Goal: Use online tool/utility: Utilize a website feature to perform a specific function

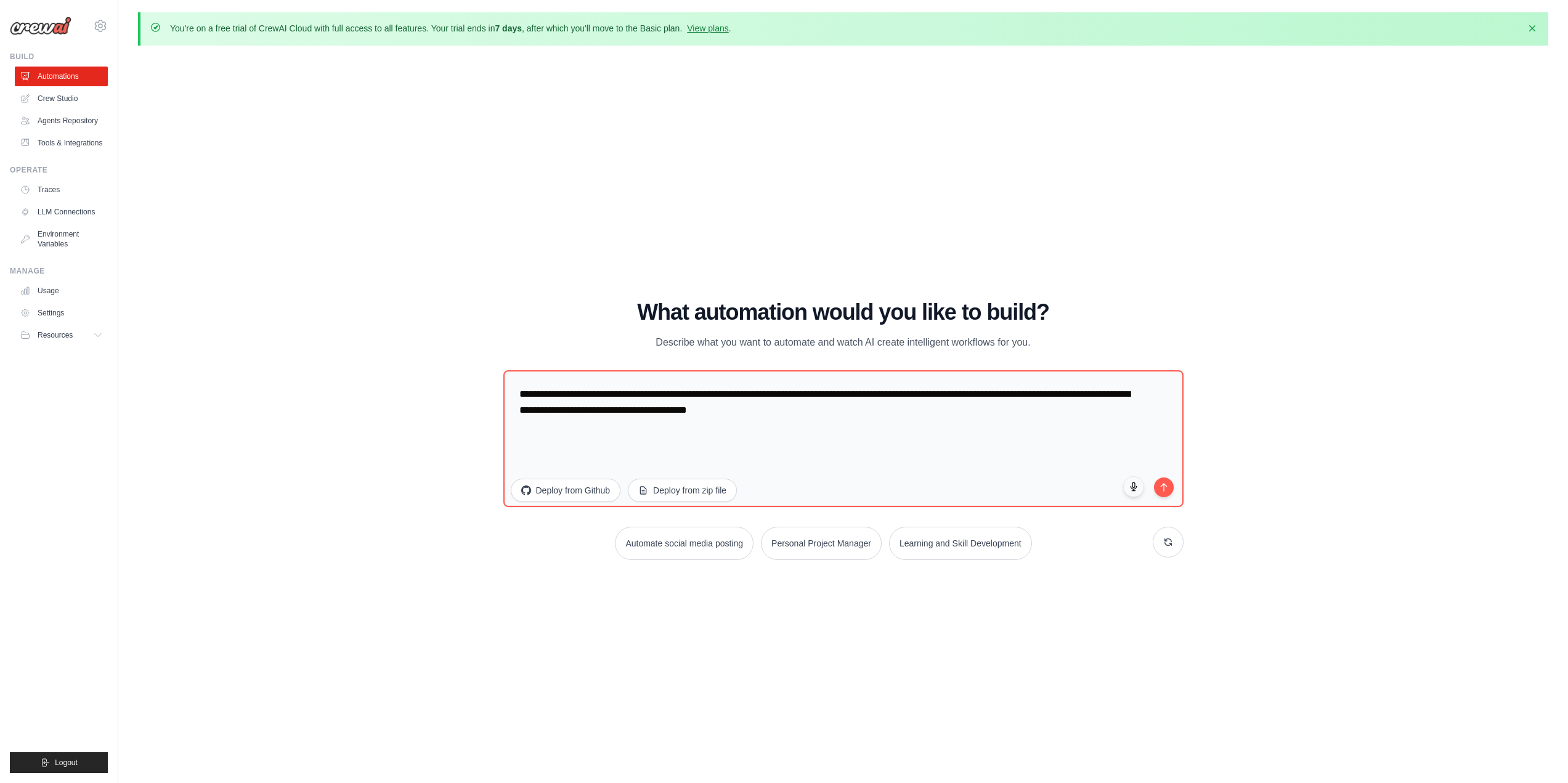
scroll to position [42, 0]
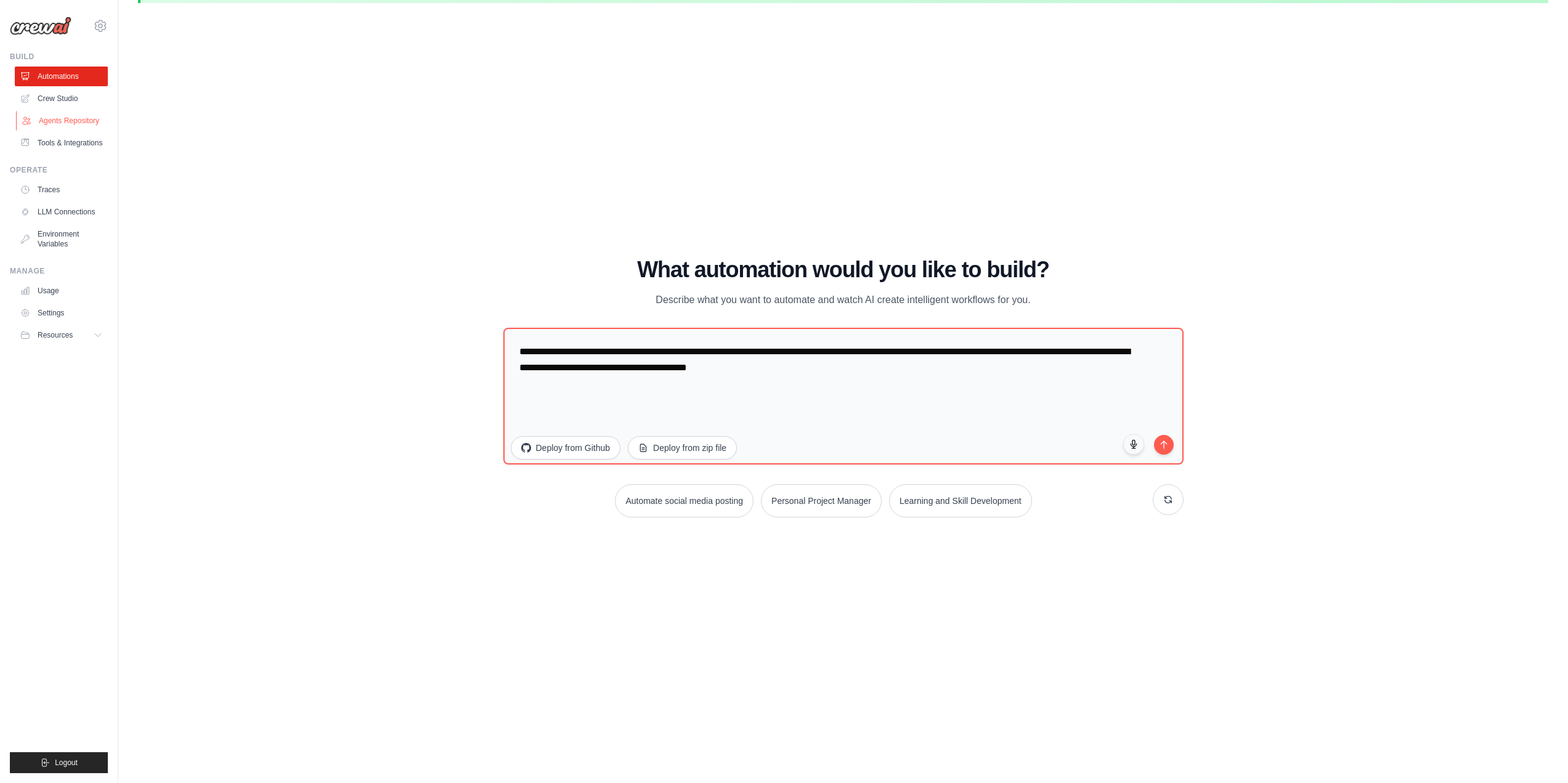
click at [94, 125] on link "Agents Repository" at bounding box center [62, 120] width 93 height 20
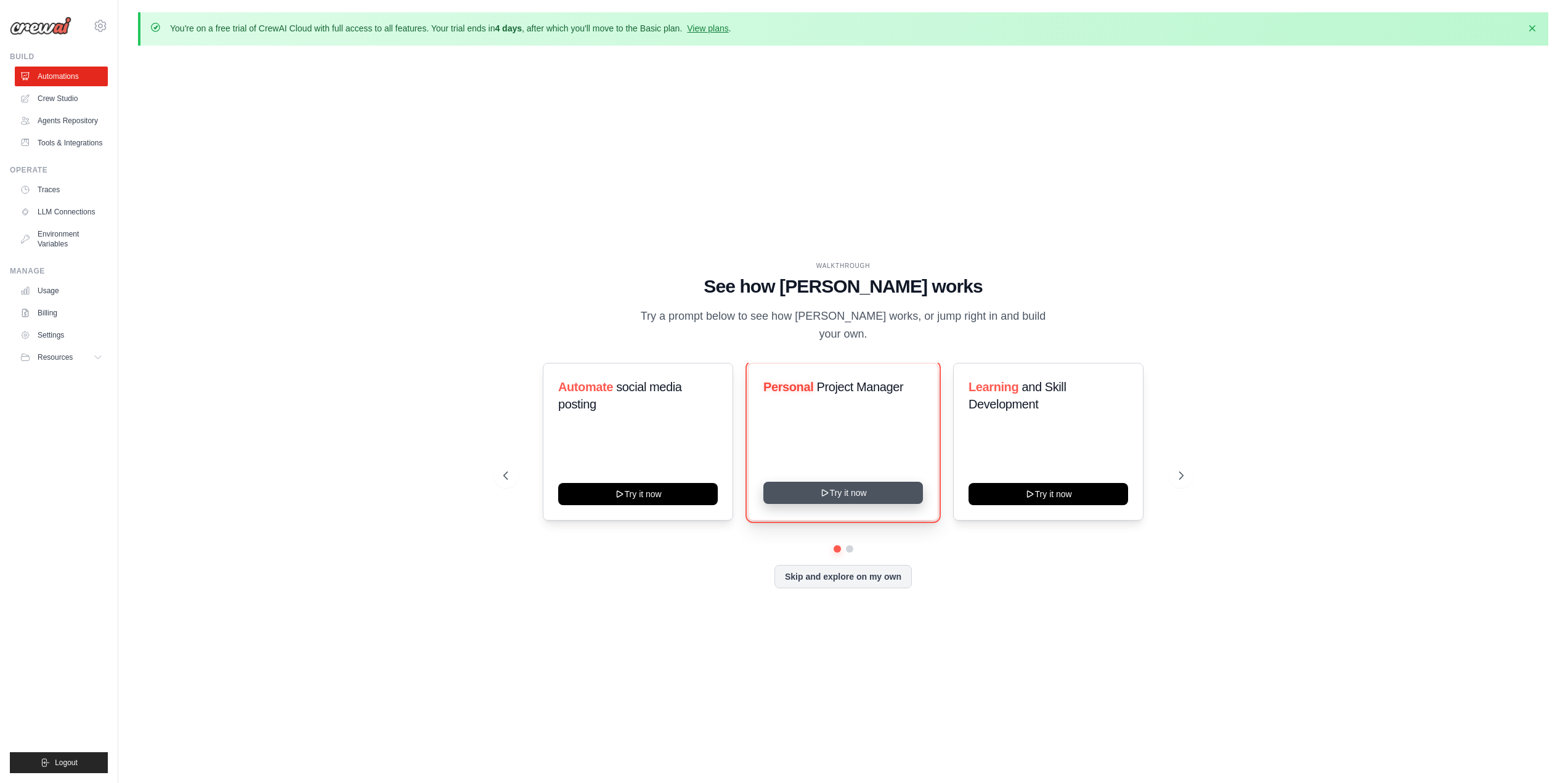
click at [853, 489] on button "Try it now" at bounding box center [843, 493] width 159 height 22
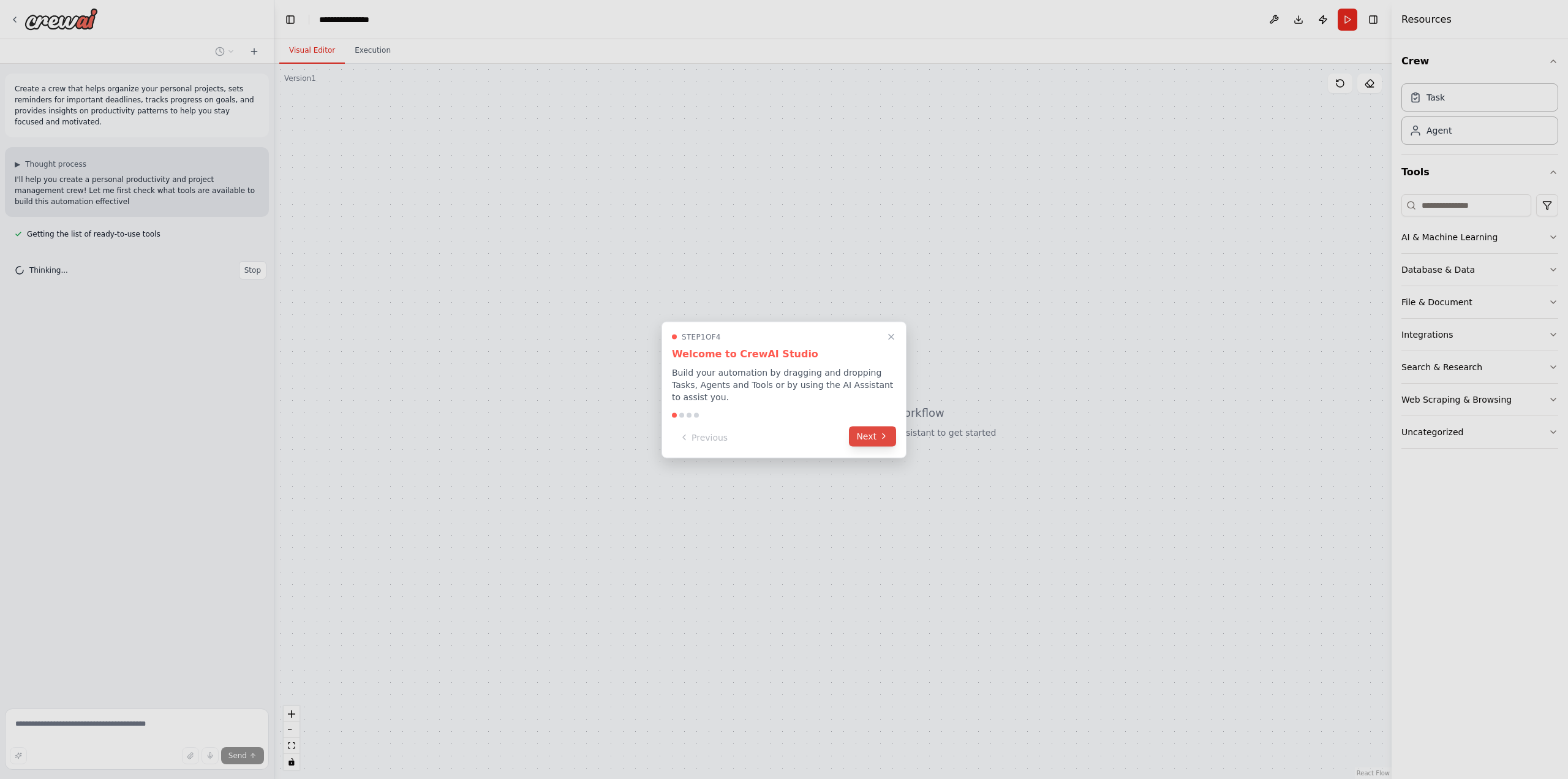
click at [871, 429] on button "Next" at bounding box center [873, 436] width 47 height 20
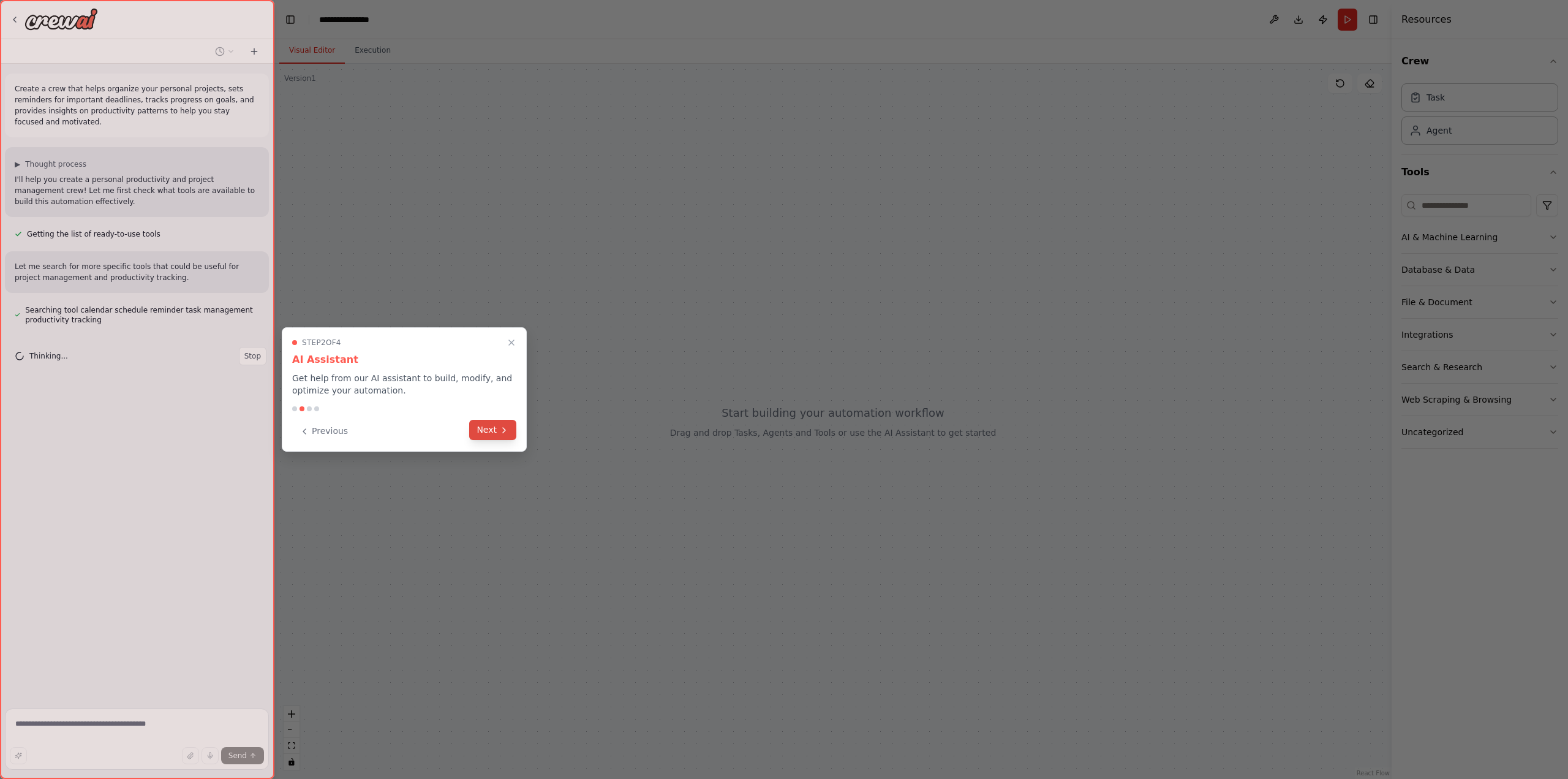
click at [497, 434] on button "Next" at bounding box center [493, 429] width 47 height 20
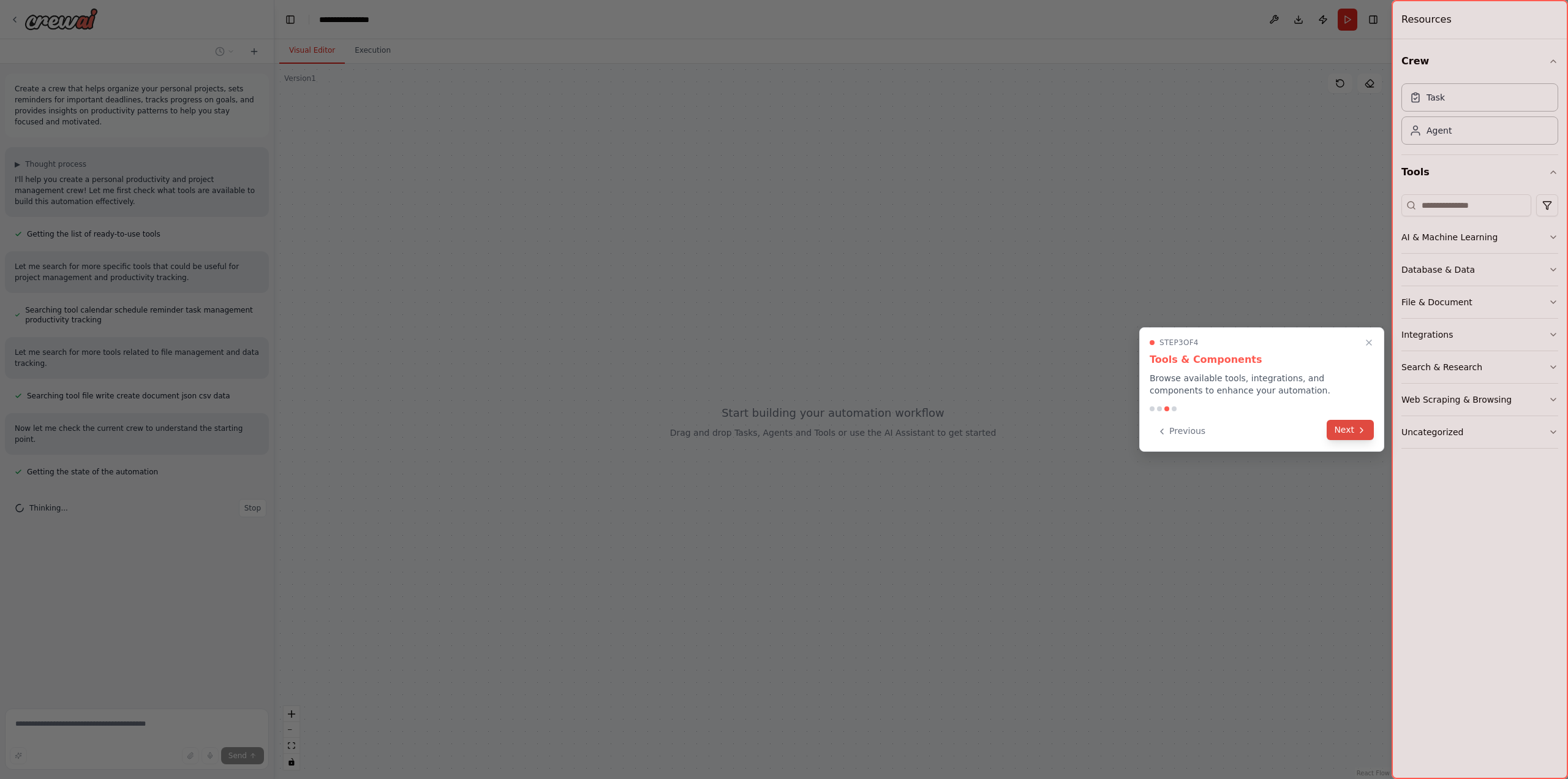
click at [1357, 432] on icon at bounding box center [1361, 430] width 10 height 10
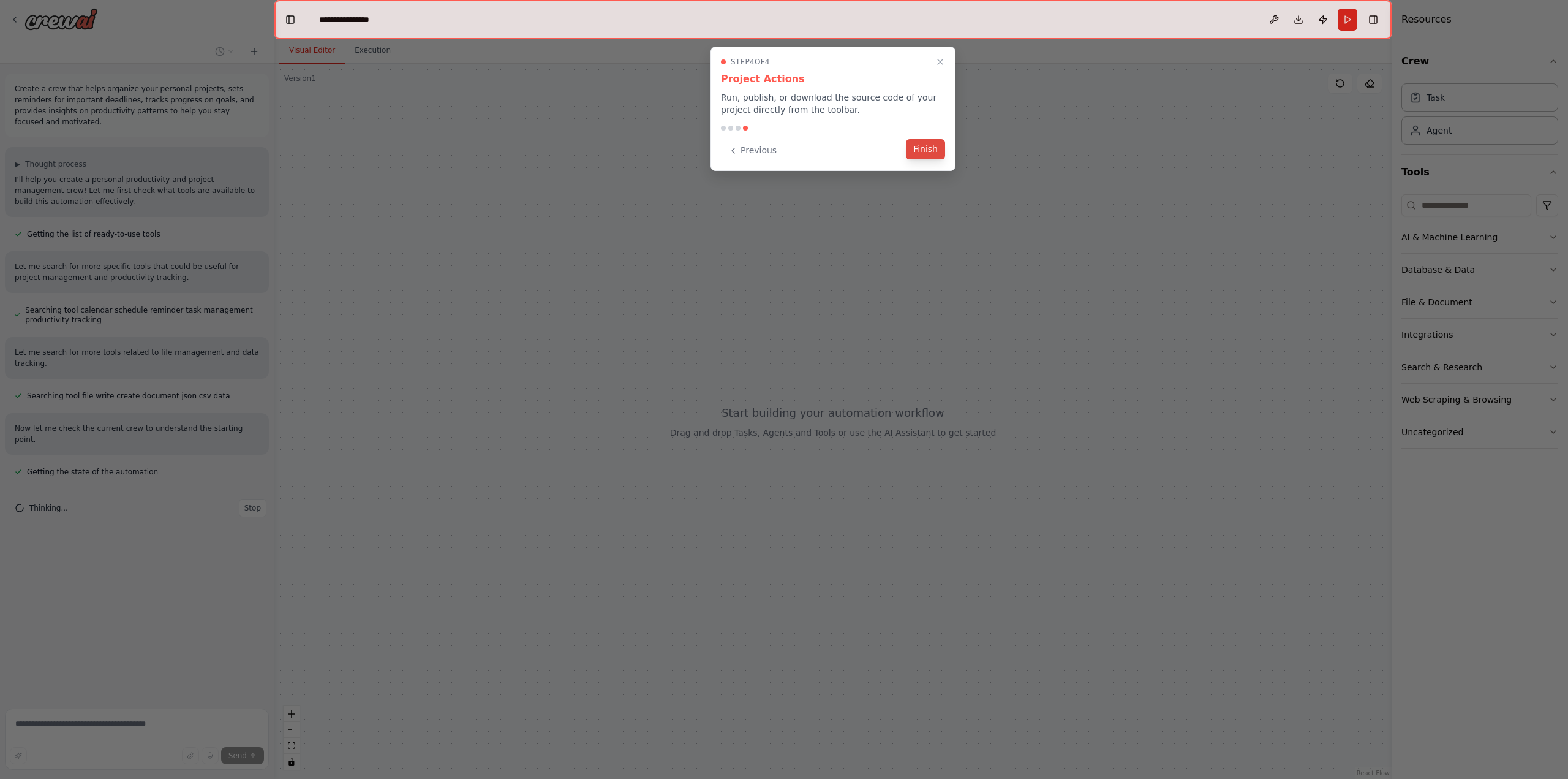
click at [933, 148] on button "Finish" at bounding box center [925, 149] width 39 height 20
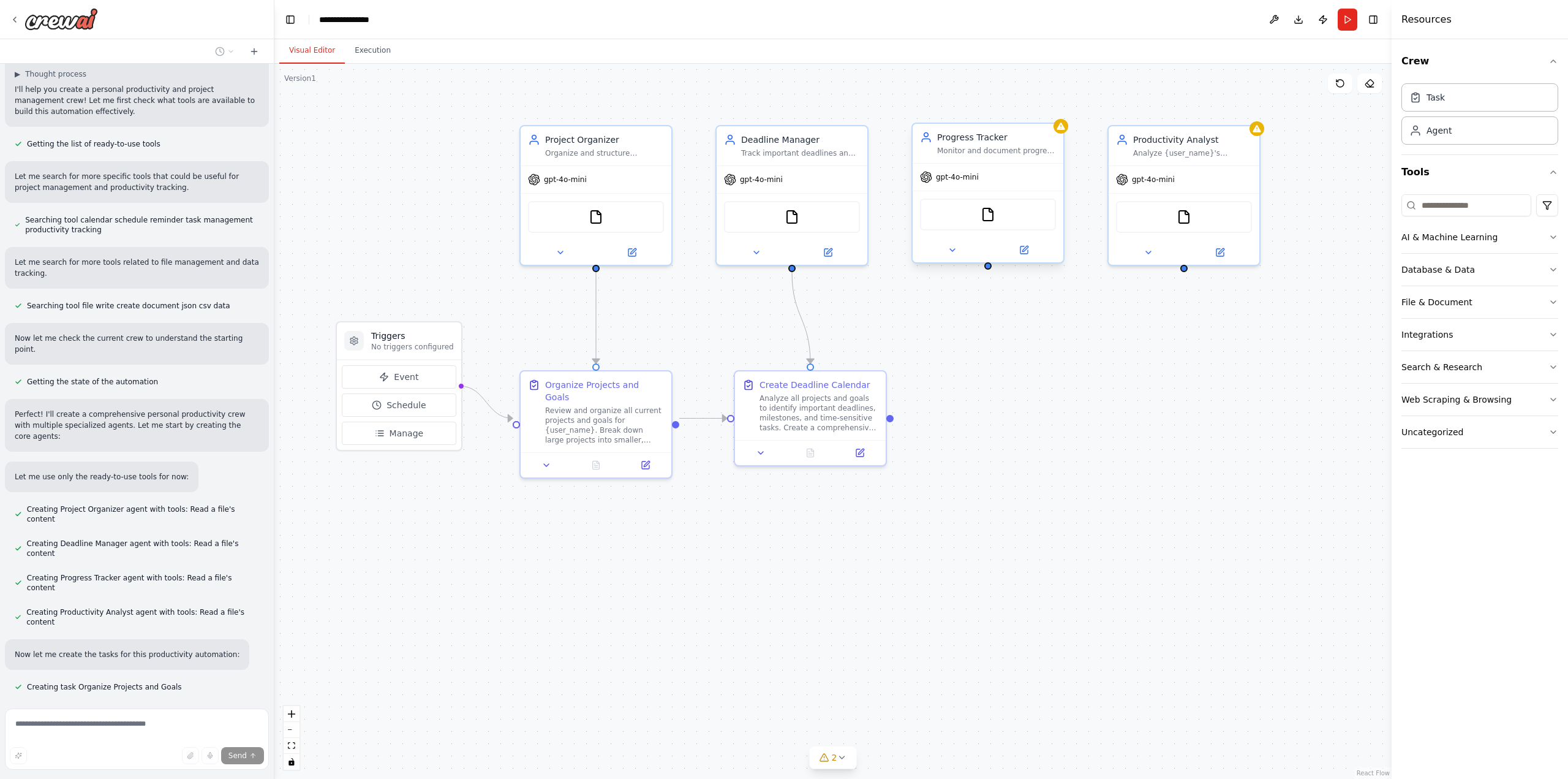
scroll to position [115, 0]
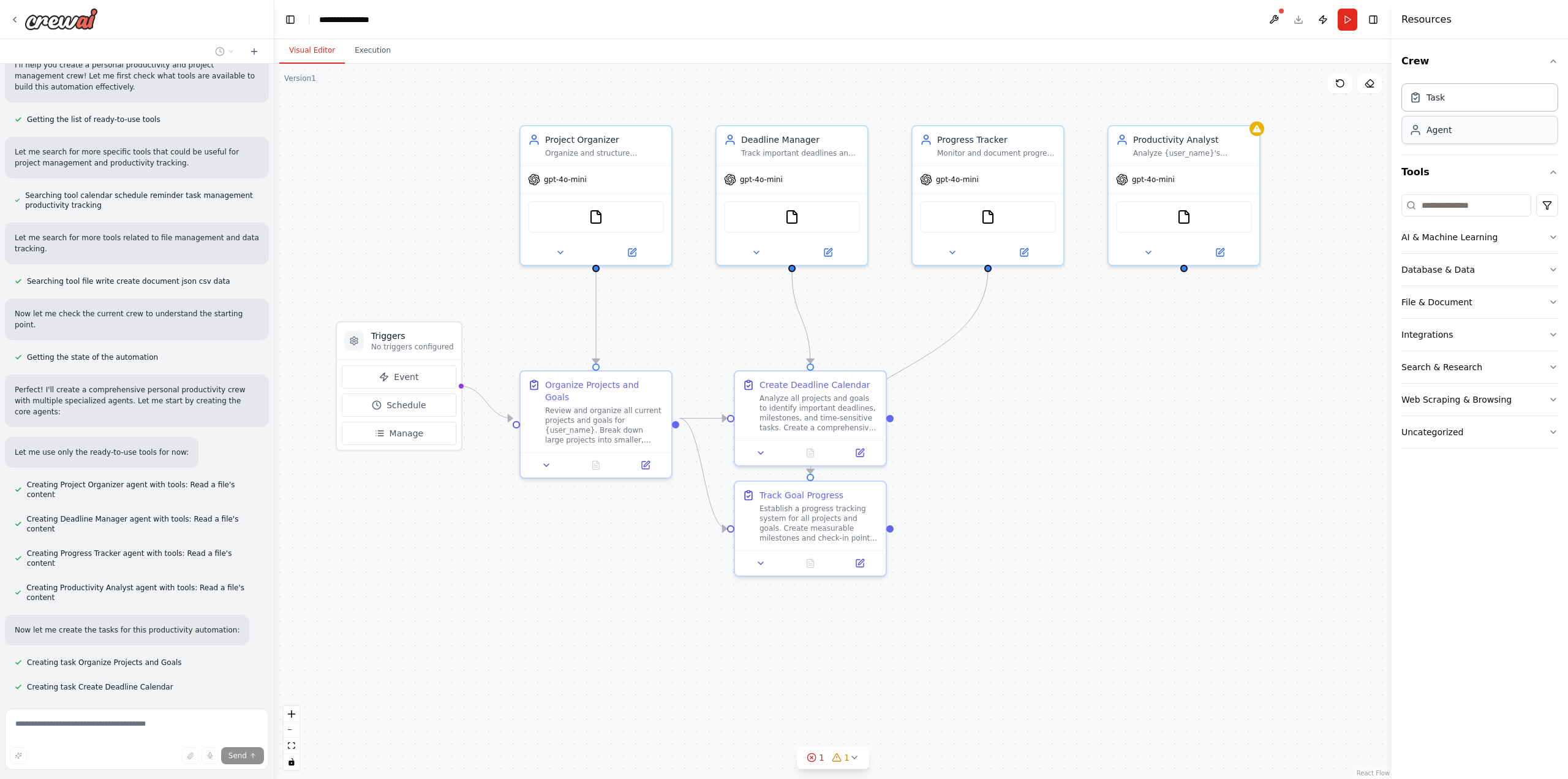
click at [1455, 126] on div "Agent" at bounding box center [1480, 130] width 157 height 28
click at [1504, 105] on div "Task" at bounding box center [1480, 97] width 157 height 28
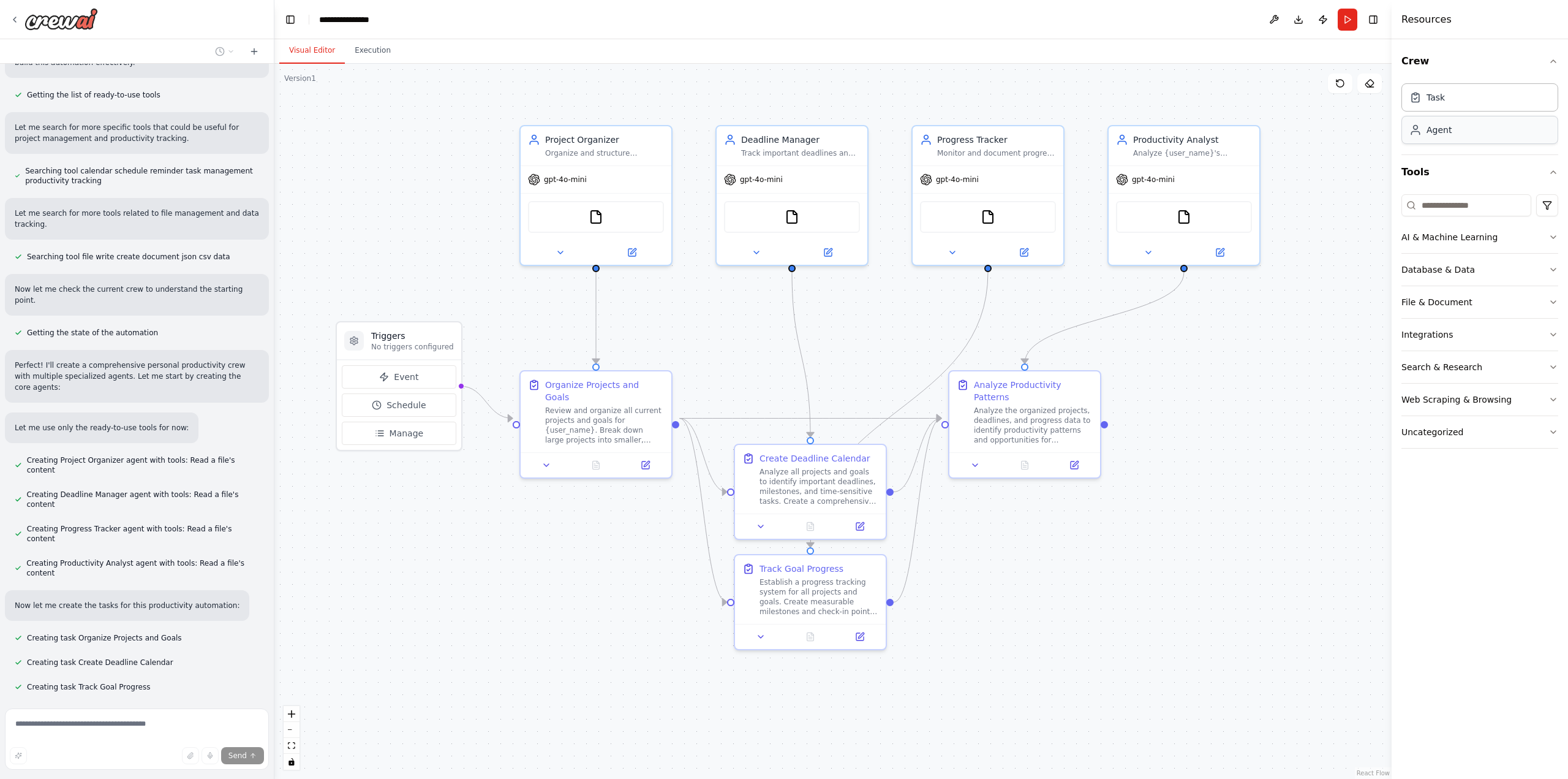
click at [1484, 143] on div "Agent" at bounding box center [1480, 130] width 157 height 28
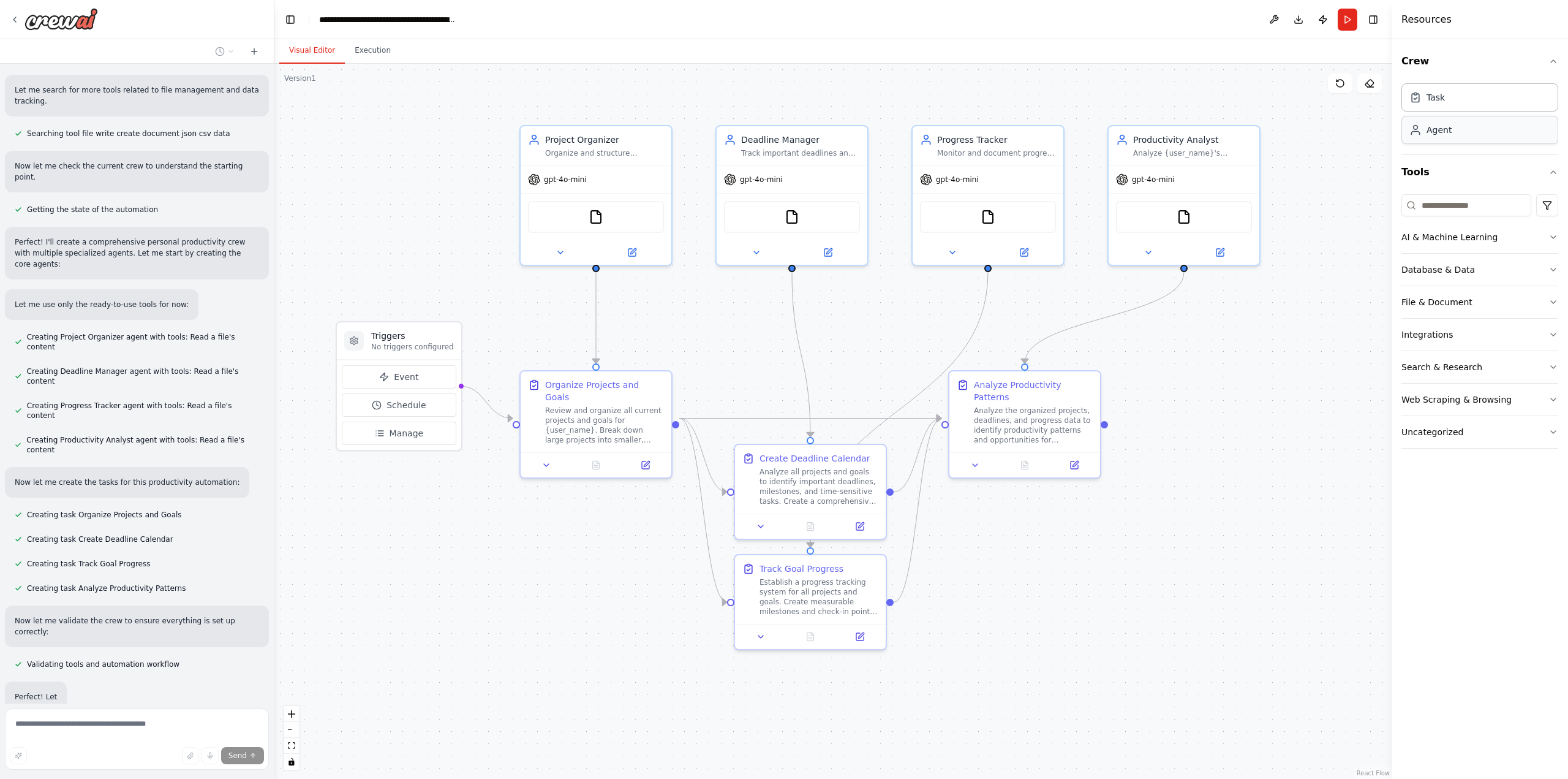
scroll to position [279, 0]
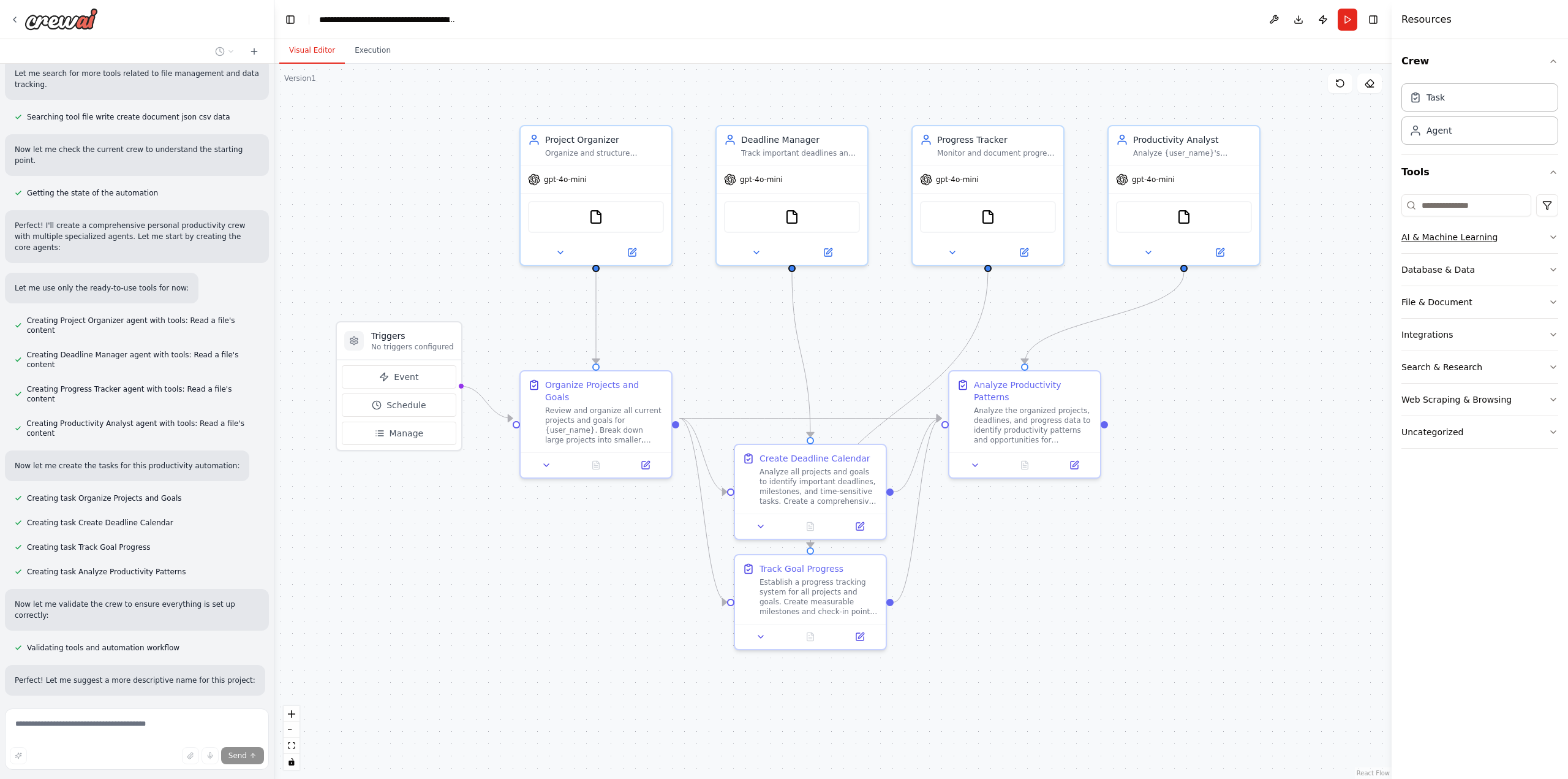
click at [1558, 239] on icon "button" at bounding box center [1553, 237] width 10 height 10
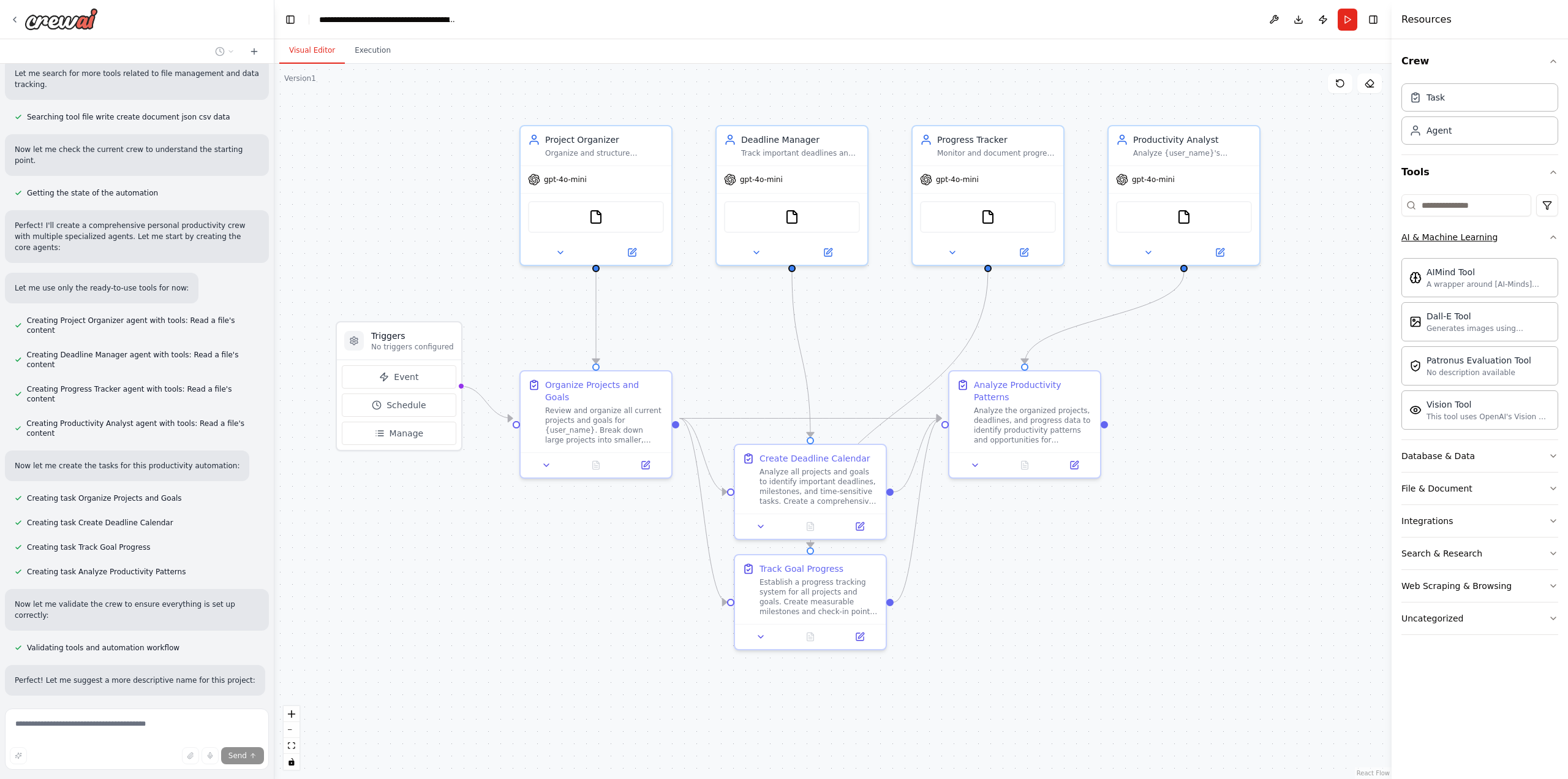
click at [1558, 239] on icon "button" at bounding box center [1553, 237] width 10 height 10
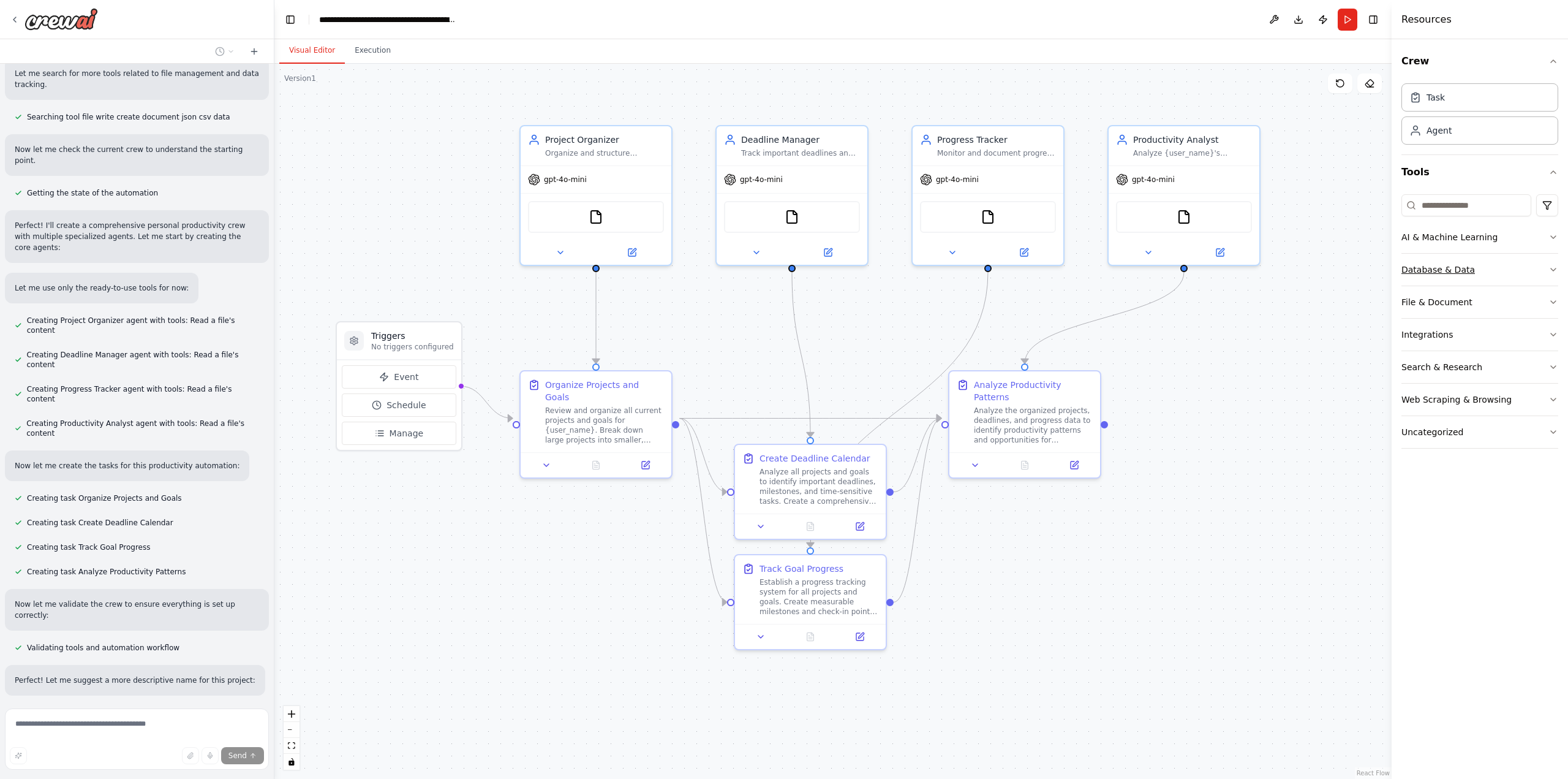
click at [1550, 266] on icon "button" at bounding box center [1553, 269] width 10 height 10
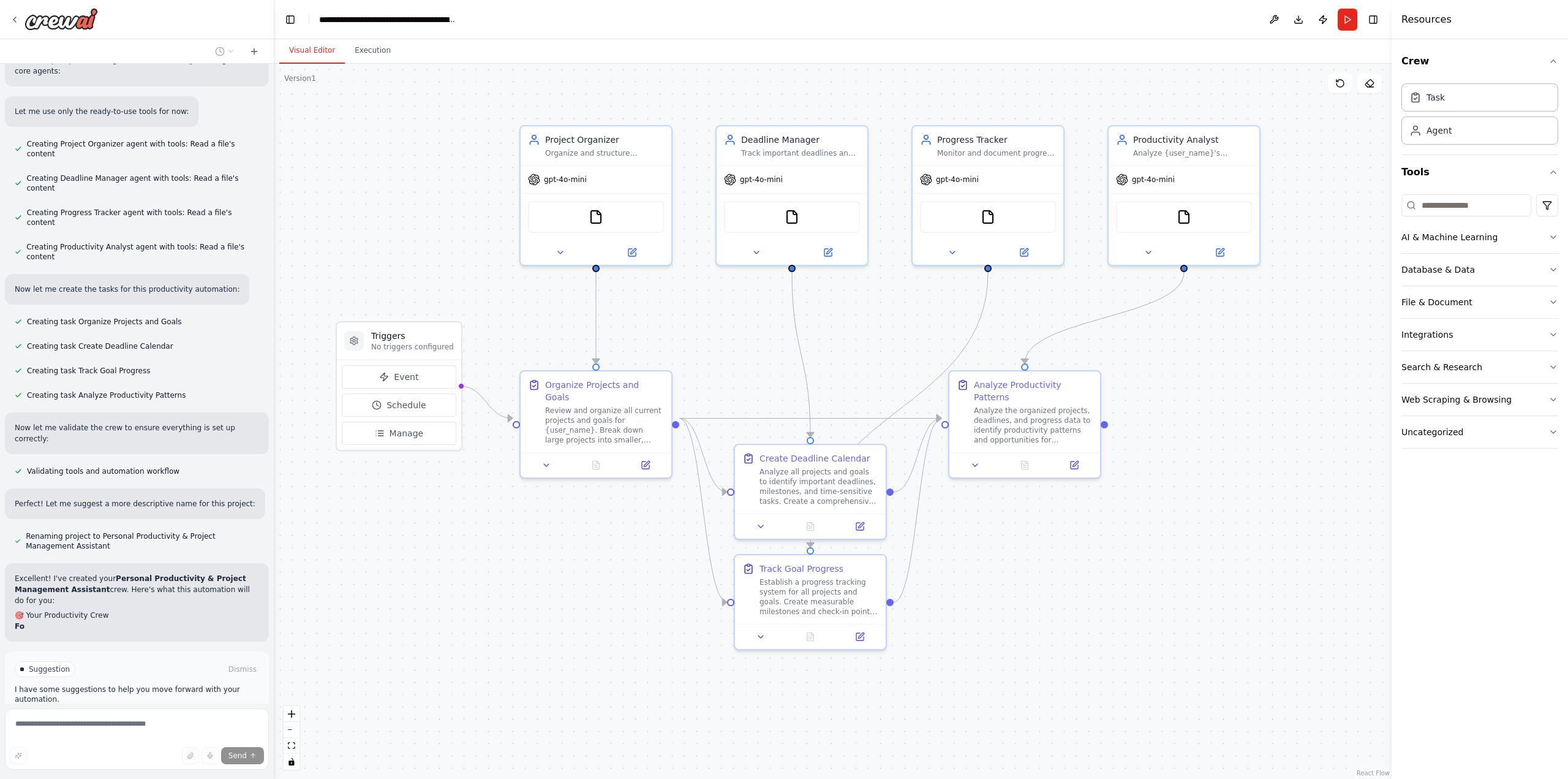
scroll to position [466, 0]
